Goal: Transaction & Acquisition: Obtain resource

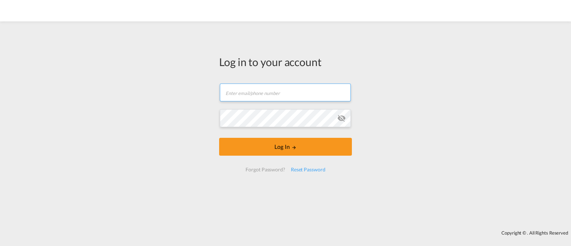
type input "[EMAIL_ADDRESS][DOMAIN_NAME]"
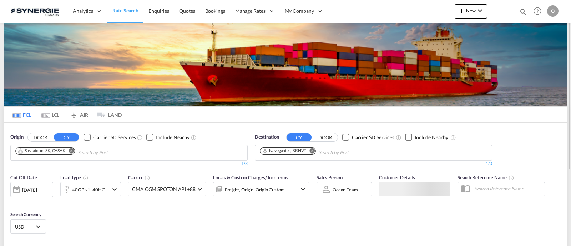
click at [521, 9] on md-icon "icon-magnify" at bounding box center [523, 12] width 8 height 8
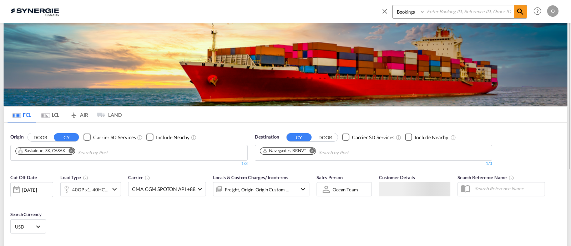
click at [399, 14] on select "Bookings Quotes Enquiries" at bounding box center [409, 11] width 34 height 13
select select "Quotes"
click at [392, 5] on select "Bookings Quotes Enquiries" at bounding box center [409, 11] width 34 height 13
click at [465, 7] on input at bounding box center [469, 11] width 89 height 12
paste input "SYC000011988"
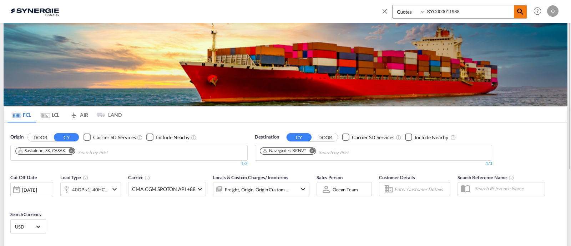
type input "SYC000011988"
click at [517, 11] on md-icon "icon-magnify" at bounding box center [520, 11] width 9 height 9
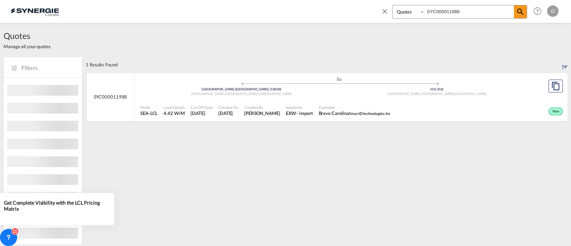
click at [333, 98] on div ".a{fill:#aaa8ad;} .a{fill:#aaa8ad;} Bao'an District (宝安区) | 518108 Shenzhen (深圳…" at bounding box center [339, 87] width 398 height 23
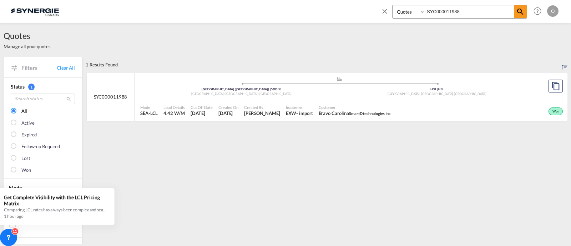
click at [407, 113] on div "Won" at bounding box center [478, 111] width 171 height 18
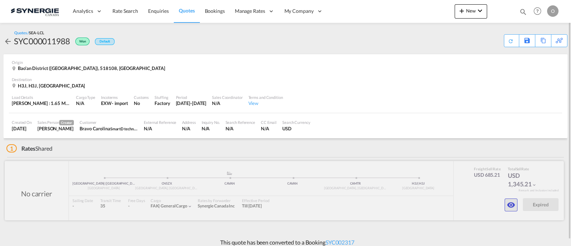
click at [514, 208] on md-icon "icon-eye" at bounding box center [510, 204] width 9 height 9
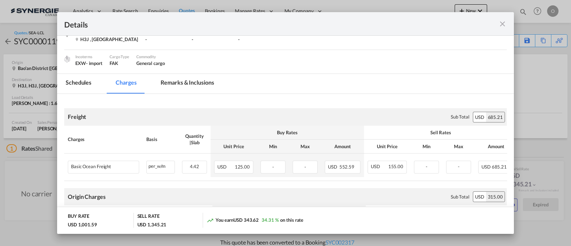
scroll to position [119, 0]
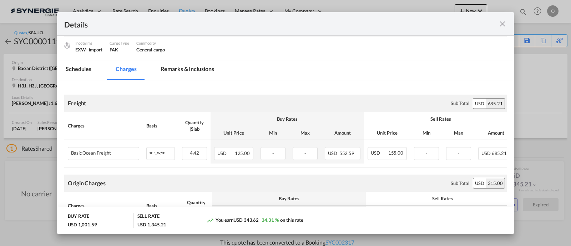
click at [183, 71] on md-tab-item "Remarks & Inclusions" at bounding box center [187, 70] width 70 height 20
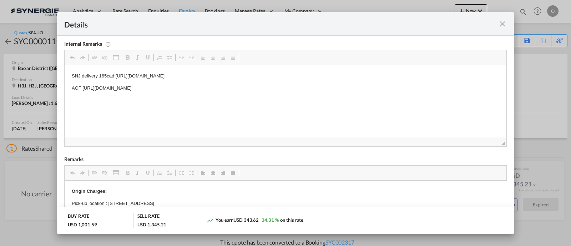
scroll to position [163, 0]
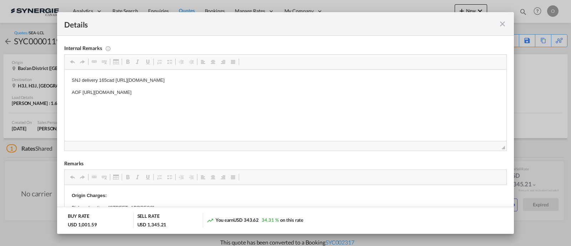
drag, startPoint x: 305, startPoint y: 78, endPoint x: 293, endPoint y: 78, distance: 12.5
drag, startPoint x: 306, startPoint y: 78, endPoint x: 98, endPoint y: 75, distance: 208.3
click at [98, 75] on html "SNJ delivery 165cad https://app.frontapp.com/open/msg_1fdwfgwf?key=E0srVPAd713v…" at bounding box center [286, 87] width 442 height 34
copy p "165cad https://app.frontapp.com/open/msg_1fdwfgwf?key=E0srVPAd713vVKiAaNUKFCenx…"
drag, startPoint x: 304, startPoint y: 79, endPoint x: 116, endPoint y: 78, distance: 188.7
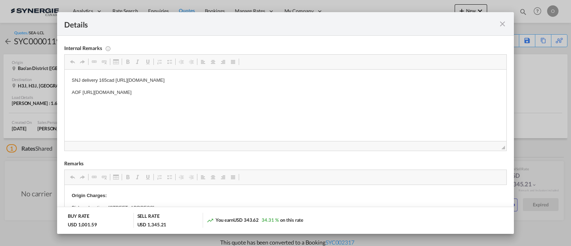
click at [116, 78] on p "SNJ delivery 165cad https://app.frontapp.com/open/msg_1fdwfgwf?key=E0srVPAd713v…" at bounding box center [285, 80] width 427 height 7
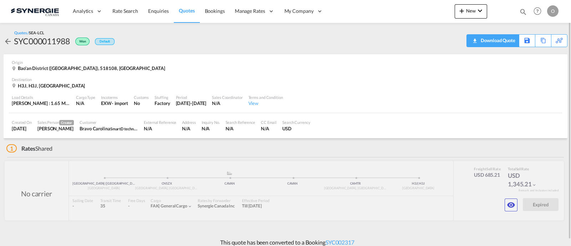
click at [496, 42] on div "Download Quote" at bounding box center [497, 40] width 36 height 11
